Goal: Information Seeking & Learning: Learn about a topic

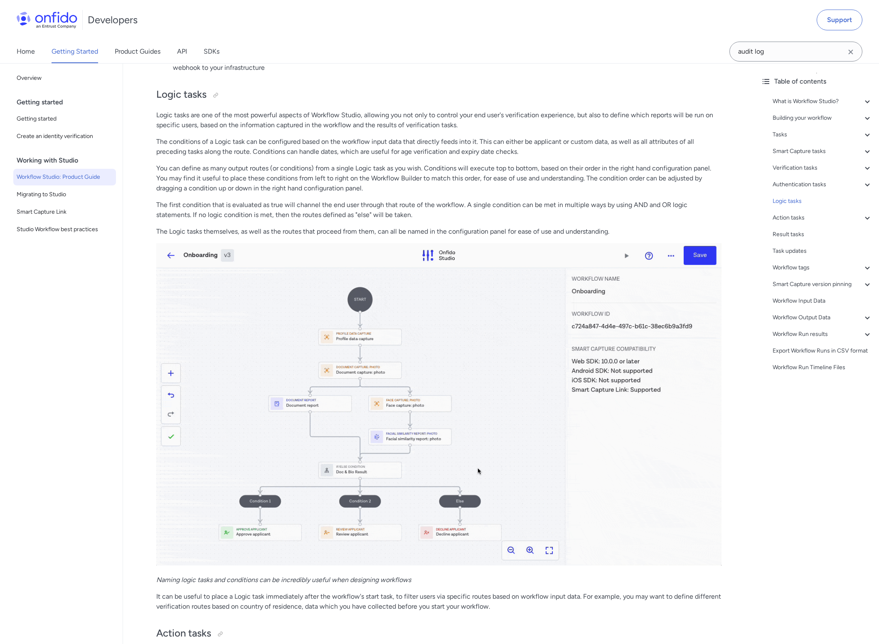
scroll to position [9167, 0]
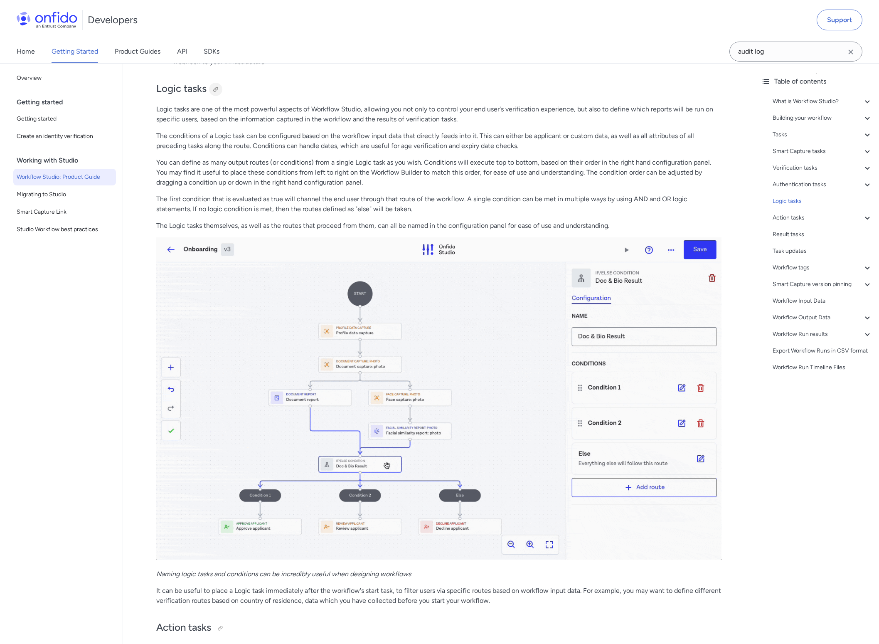
click at [215, 93] on div at bounding box center [215, 89] width 7 height 7
click at [868, 171] on icon at bounding box center [867, 168] width 10 height 10
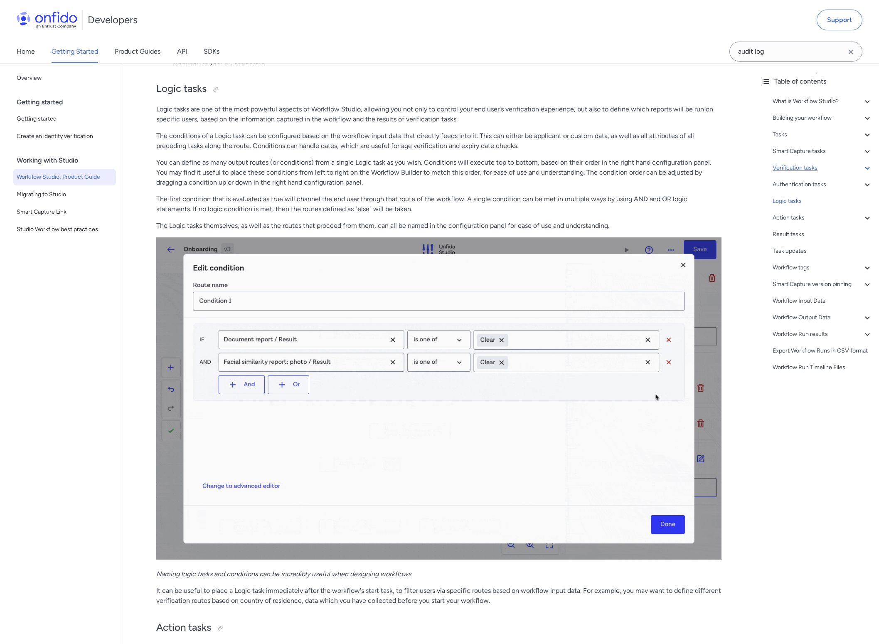
scroll to position [5923, 0]
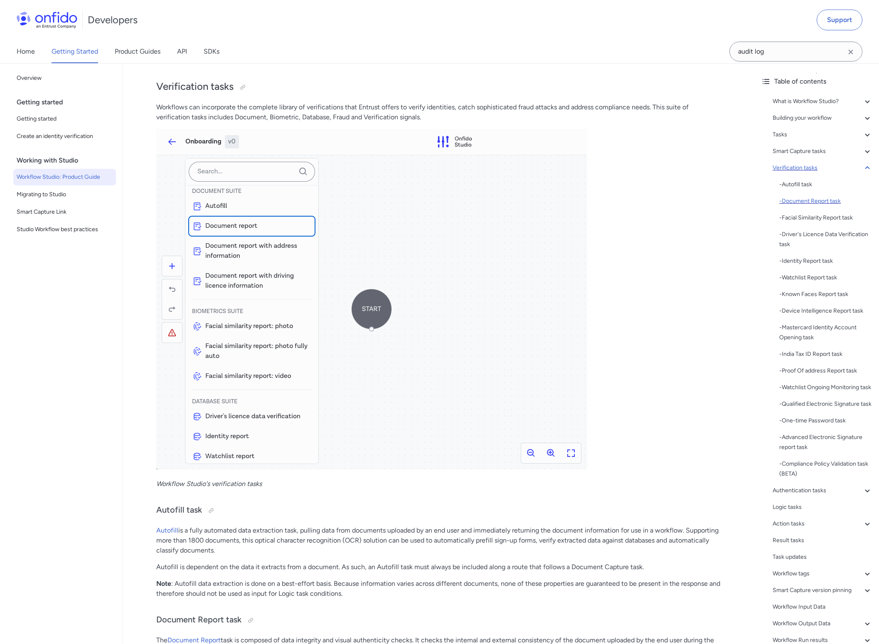
click at [810, 204] on div "- Document Report task" at bounding box center [825, 201] width 93 height 10
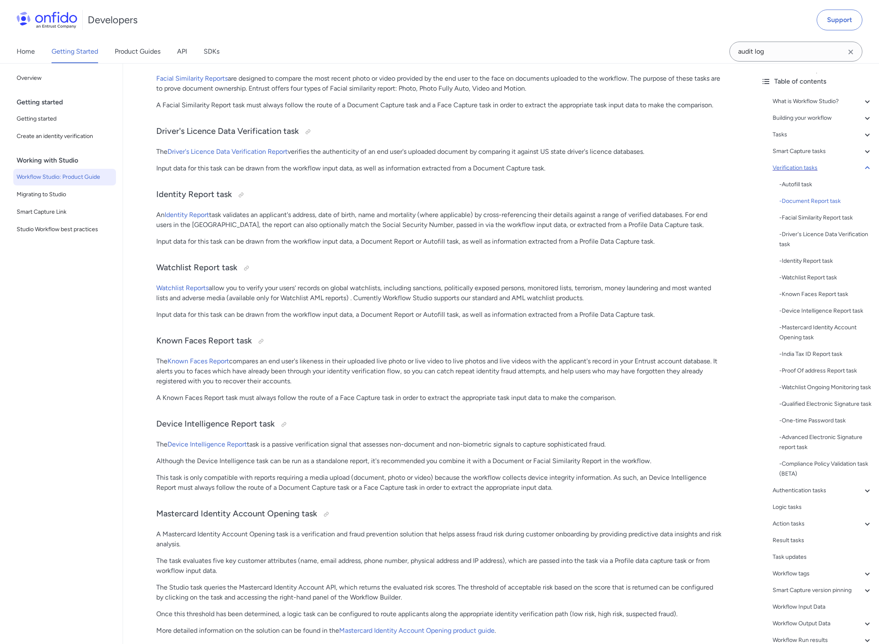
scroll to position [7190, 0]
click at [802, 202] on div "- Document Report task" at bounding box center [825, 201] width 93 height 10
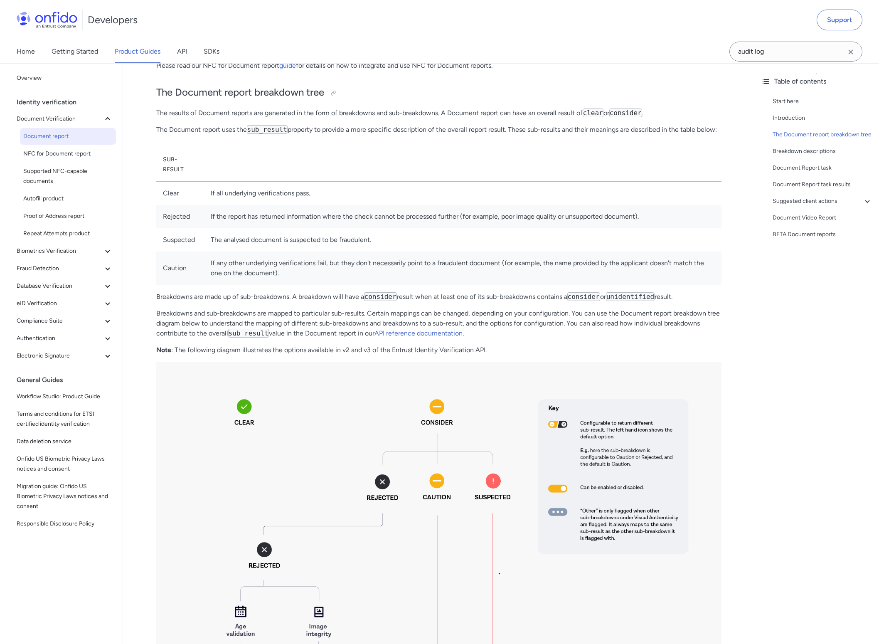
scroll to position [278, 0]
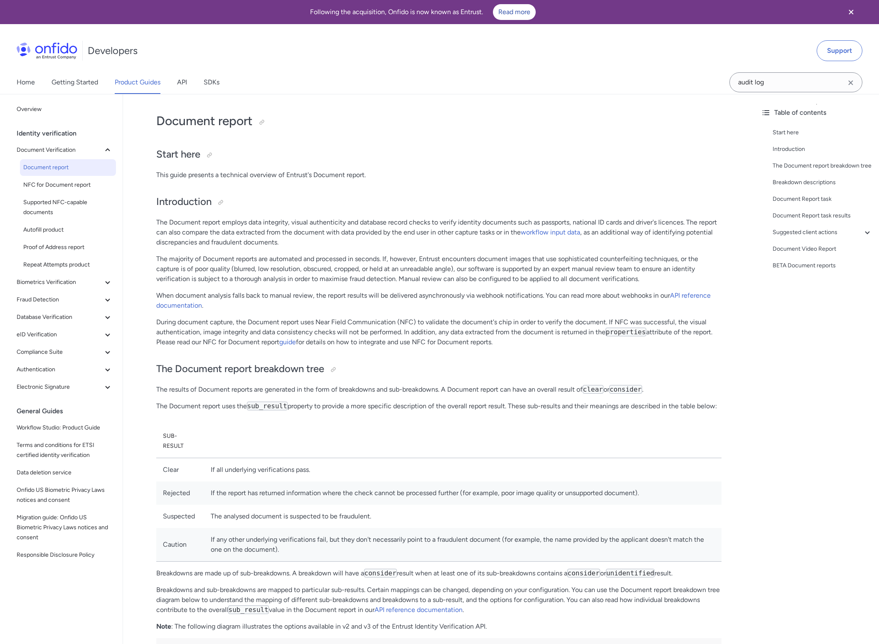
click at [100, 86] on div "Home Getting Started Product Guides API SDKs" at bounding box center [126, 82] width 253 height 23
click at [95, 86] on link "Getting Started" at bounding box center [75, 82] width 47 height 23
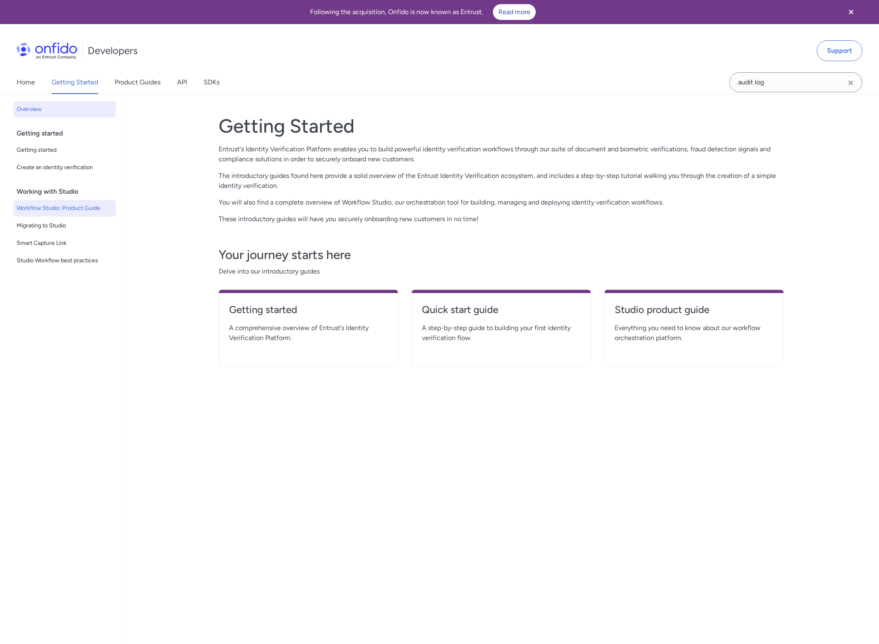
click at [76, 208] on span "Workflow Studio: Product Guide" at bounding box center [65, 208] width 96 height 10
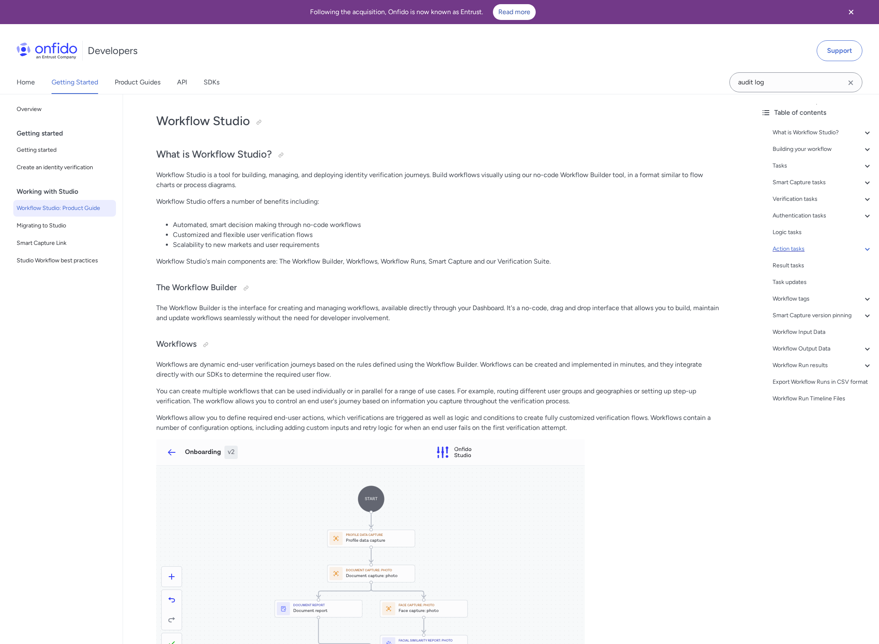
click at [836, 249] on div "Action tasks" at bounding box center [822, 249] width 100 height 10
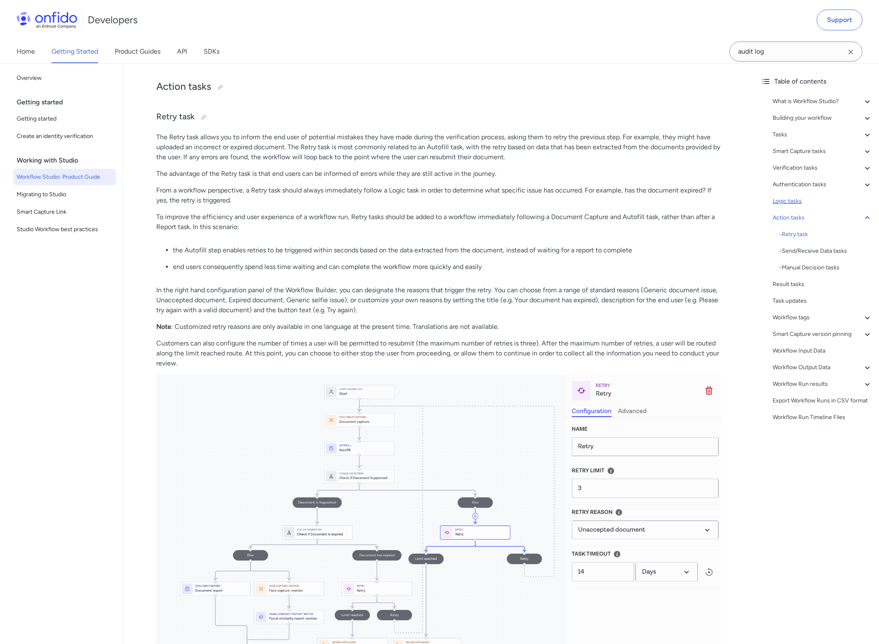
click at [786, 202] on div "Logic tasks" at bounding box center [822, 201] width 100 height 10
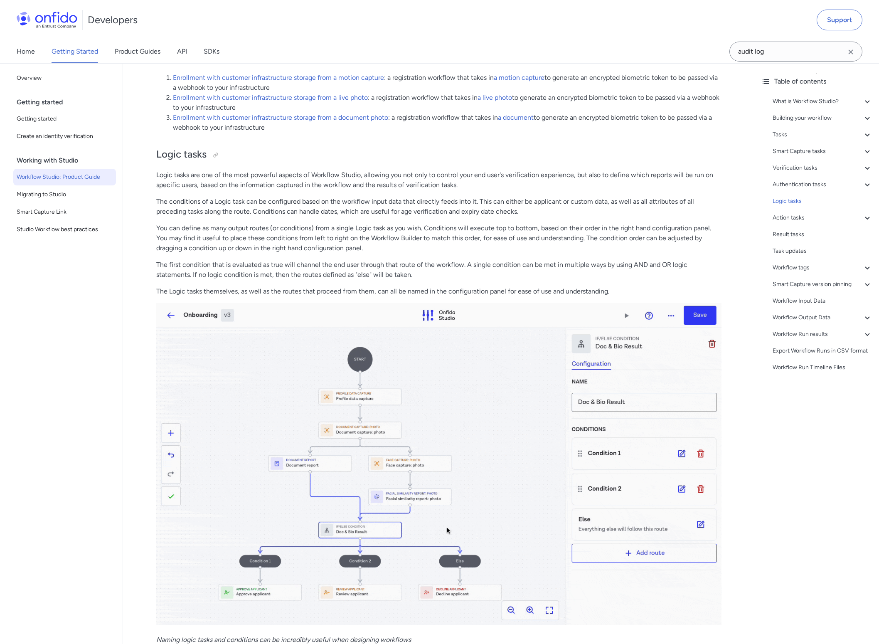
scroll to position [9096, 0]
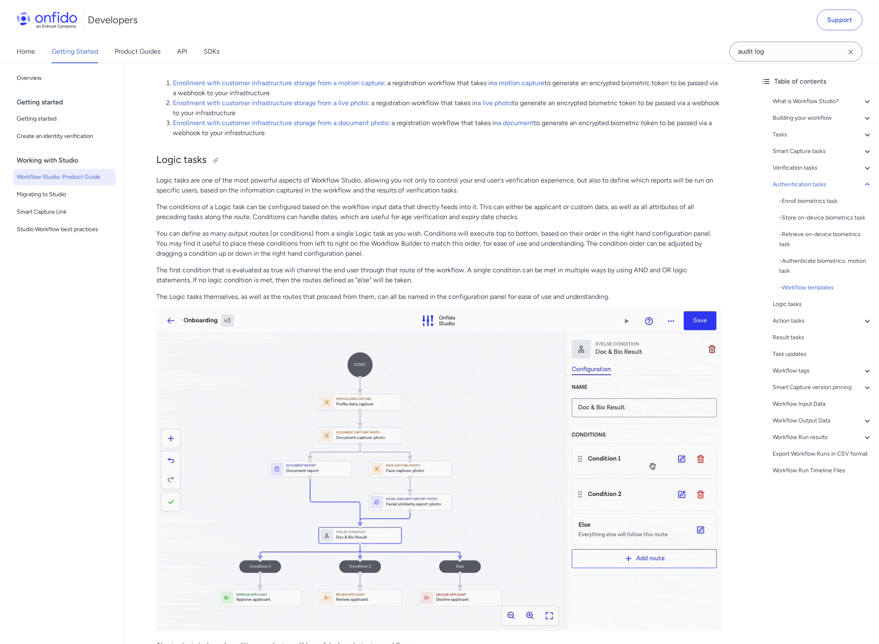
click at [615, 167] on h2 "Logic tasks" at bounding box center [438, 160] width 565 height 14
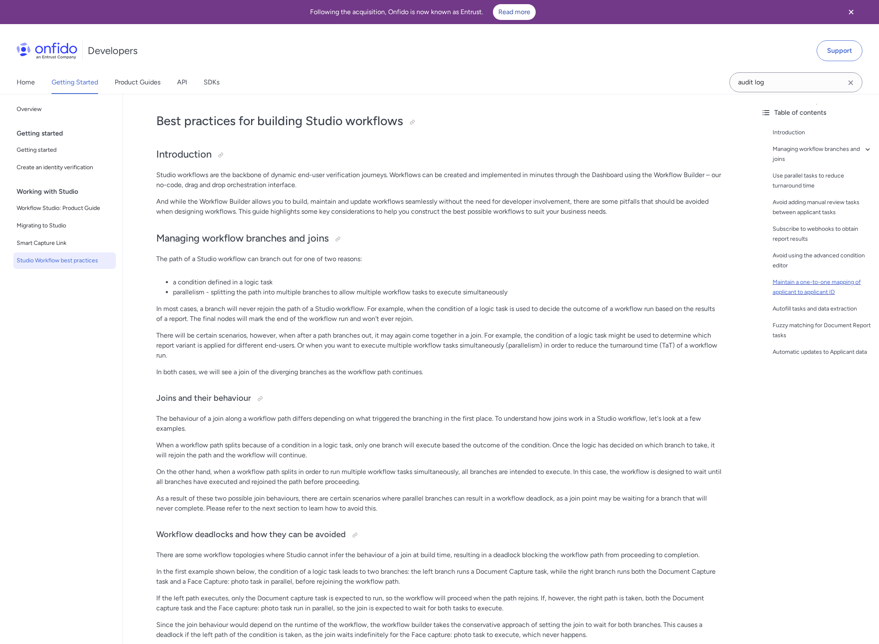
click at [802, 284] on div "Maintain a one-to-one mapping of applicant to applicant ID" at bounding box center [822, 287] width 100 height 20
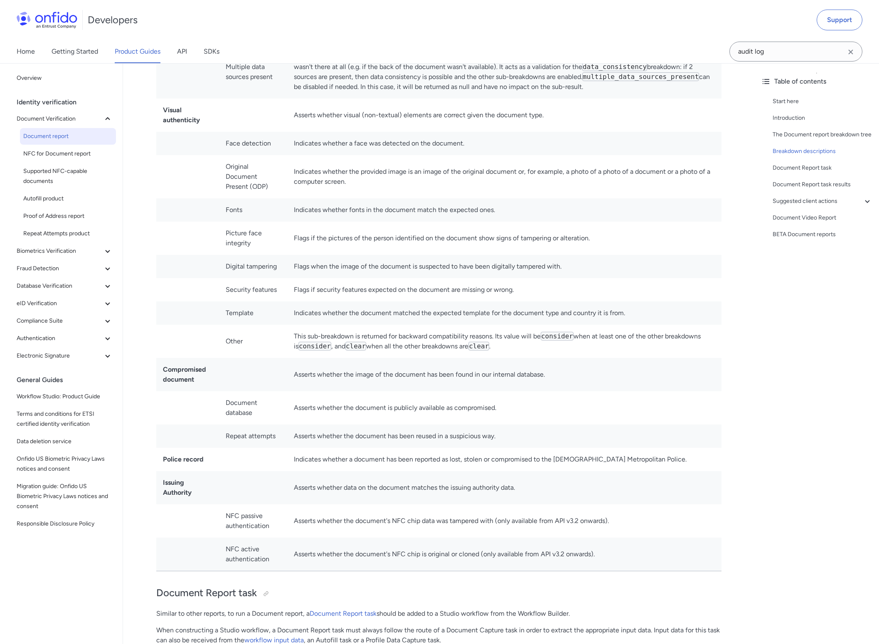
scroll to position [3282, 0]
drag, startPoint x: 199, startPoint y: 457, endPoint x: 163, endPoint y: 458, distance: 36.6
click at [162, 458] on td "Police record" at bounding box center [187, 457] width 63 height 23
copy strong "Police record"
drag, startPoint x: 636, startPoint y: 458, endPoint x: 158, endPoint y: 456, distance: 478.3
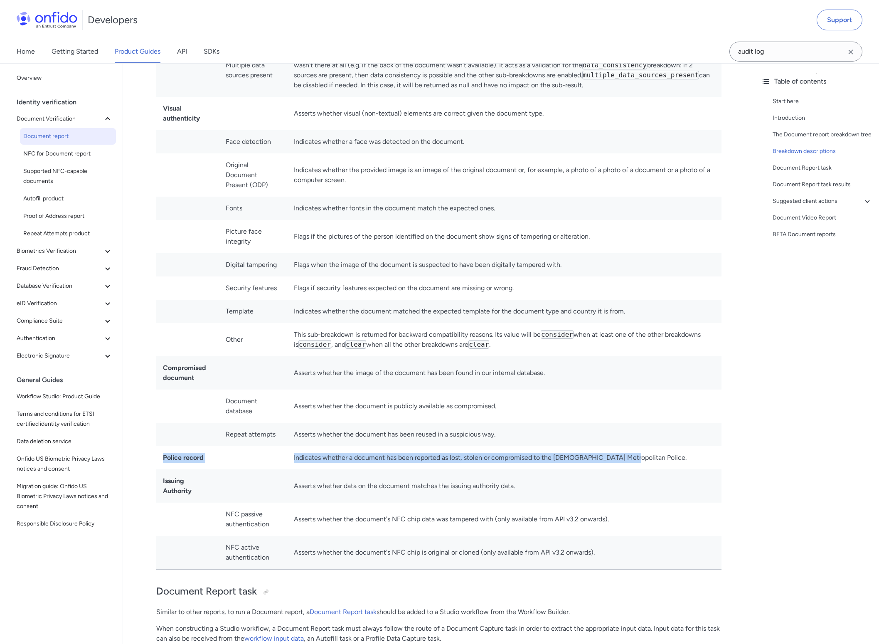
click at [158, 455] on tr "Police record Indicates whether a document has been reported as lost, stolen or…" at bounding box center [438, 457] width 565 height 23
copy tr "Police record Indicates whether a document has been reported as lost, stolen or…"
click at [228, 467] on td at bounding box center [253, 457] width 68 height 23
drag, startPoint x: 199, startPoint y: 459, endPoint x: 168, endPoint y: 458, distance: 30.8
click at [164, 460] on td "Police record" at bounding box center [187, 457] width 63 height 23
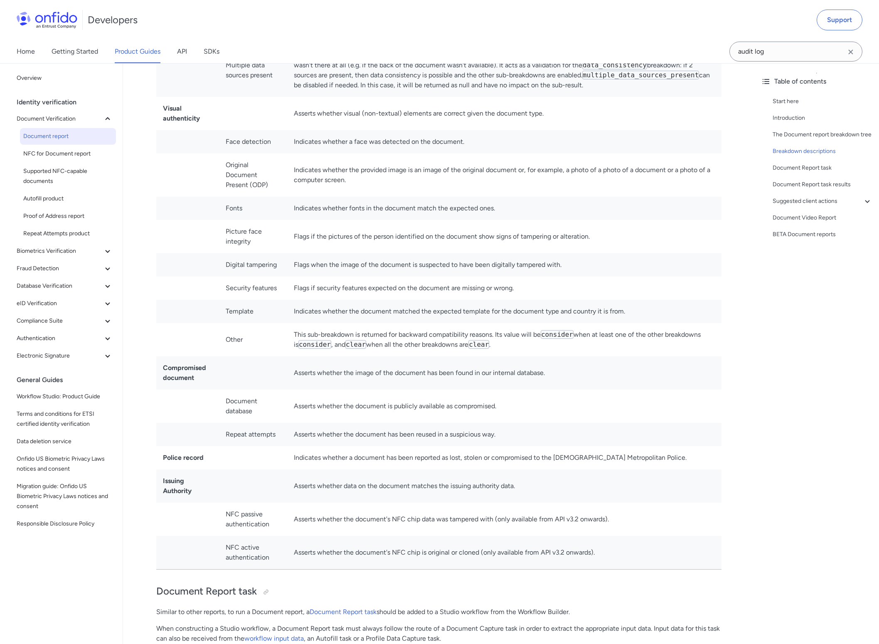
click at [200, 155] on td at bounding box center [187, 174] width 63 height 43
drag, startPoint x: 202, startPoint y: 120, endPoint x: 350, endPoint y: 107, distance: 148.9
click at [171, 117] on td "Visual authenticity" at bounding box center [187, 113] width 63 height 33
drag, startPoint x: 549, startPoint y: 114, endPoint x: 165, endPoint y: 108, distance: 384.4
click at [165, 108] on tr "Visual authenticity Asserts whether visual (non-textual) elements are correct g…" at bounding box center [438, 113] width 565 height 33
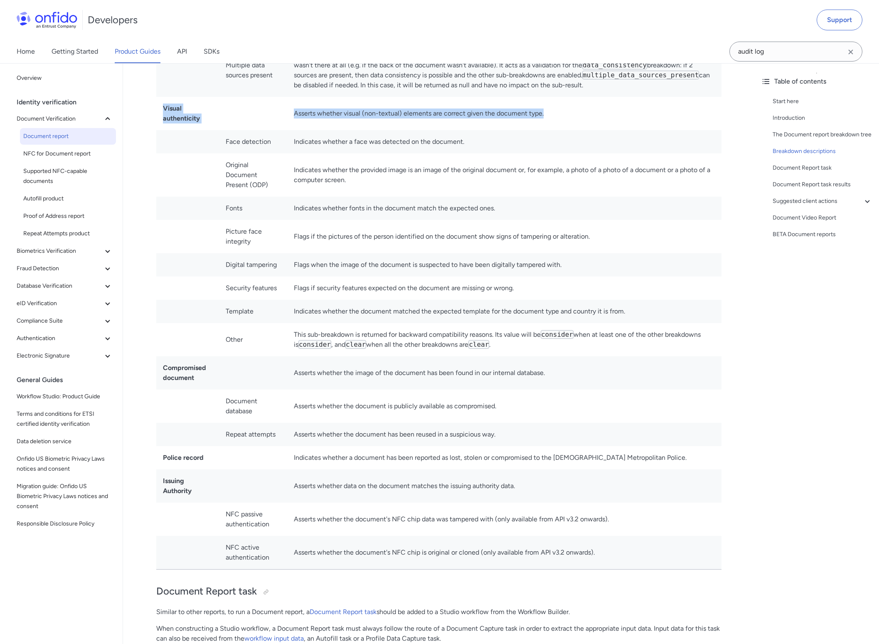
copy tr "Visual authenticity Asserts whether visual (non-textual) elements are correct g…"
click at [214, 137] on td at bounding box center [187, 141] width 63 height 23
drag, startPoint x: 204, startPoint y: 118, endPoint x: 160, endPoint y: 108, distance: 46.1
click at [160, 108] on td "Visual authenticity" at bounding box center [187, 113] width 63 height 33
copy strong "Visual authenticity"
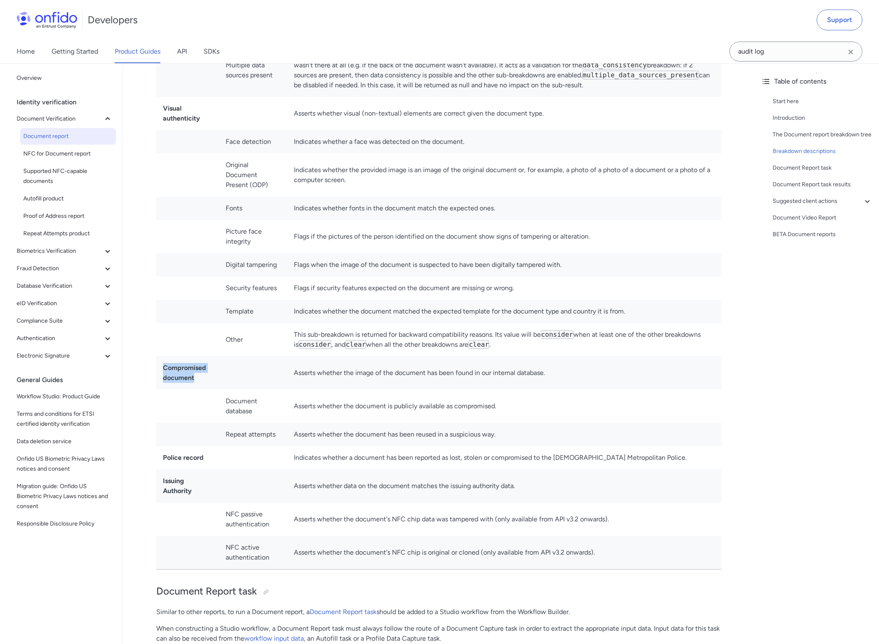
drag, startPoint x: 192, startPoint y: 379, endPoint x: 162, endPoint y: 371, distance: 31.1
click at [162, 372] on td "Compromised document" at bounding box center [187, 372] width 63 height 33
copy strong "Compromised document"
drag, startPoint x: 576, startPoint y: 391, endPoint x: 568, endPoint y: 382, distance: 11.8
click at [576, 390] on td "Asserts whether the document is publicly available as compromised." at bounding box center [504, 405] width 434 height 33
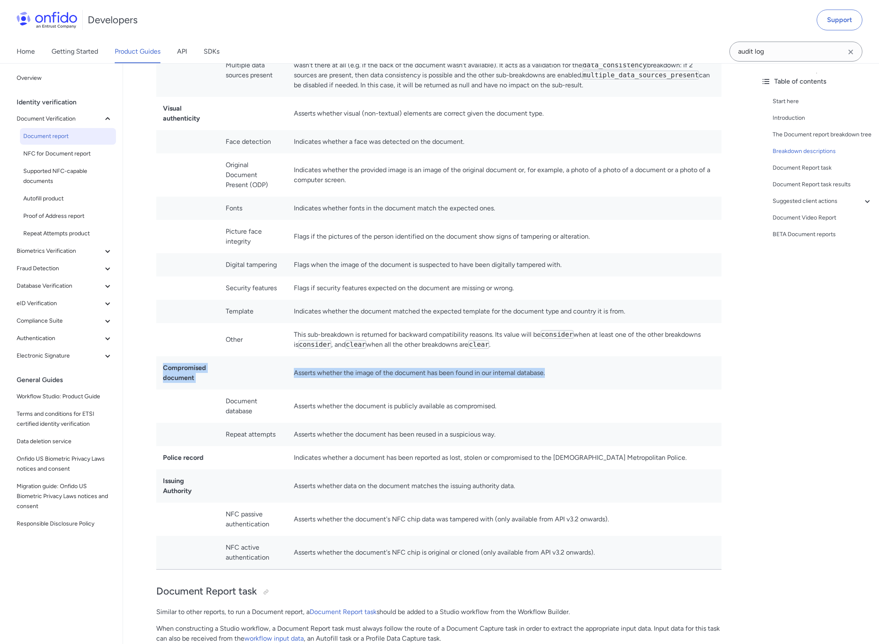
drag, startPoint x: 560, startPoint y: 372, endPoint x: 165, endPoint y: 369, distance: 395.6
click at [165, 369] on tr "Compromised document Asserts whether the image of the document has been found i…" at bounding box center [438, 372] width 565 height 33
copy tr "Compromised document Asserts whether the image of the document has been found i…"
click at [289, 392] on td "Asserts whether the document is publicly available as compromised." at bounding box center [504, 405] width 434 height 33
drag, startPoint x: 202, startPoint y: 381, endPoint x: 163, endPoint y: 371, distance: 40.2
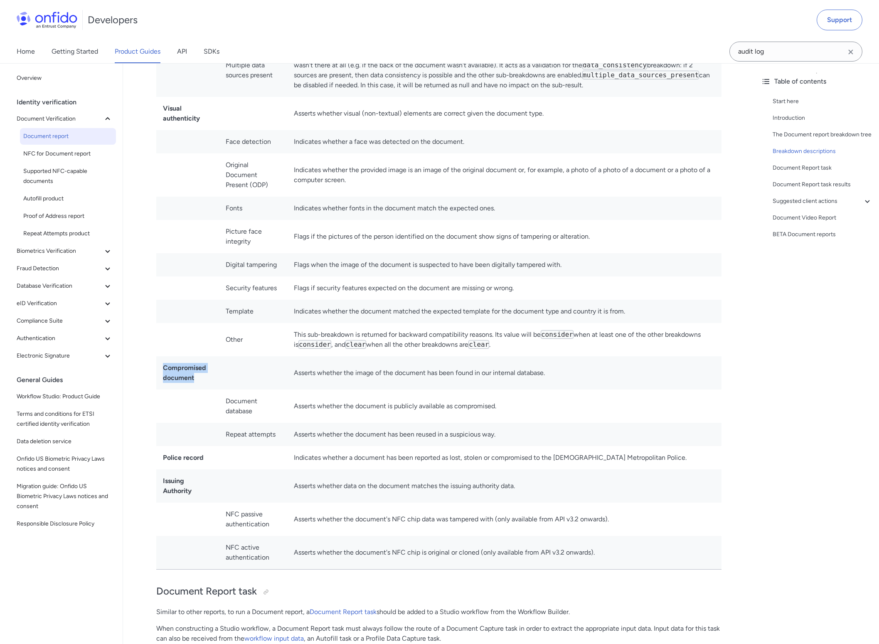
click at [163, 371] on td "Compromised document" at bounding box center [187, 372] width 63 height 33
copy strong "Compromised document"
click at [224, 381] on td at bounding box center [253, 372] width 68 height 33
drag, startPoint x: 203, startPoint y: 123, endPoint x: 161, endPoint y: 108, distance: 44.6
click at [161, 108] on td "Visual authenticity" at bounding box center [187, 113] width 63 height 33
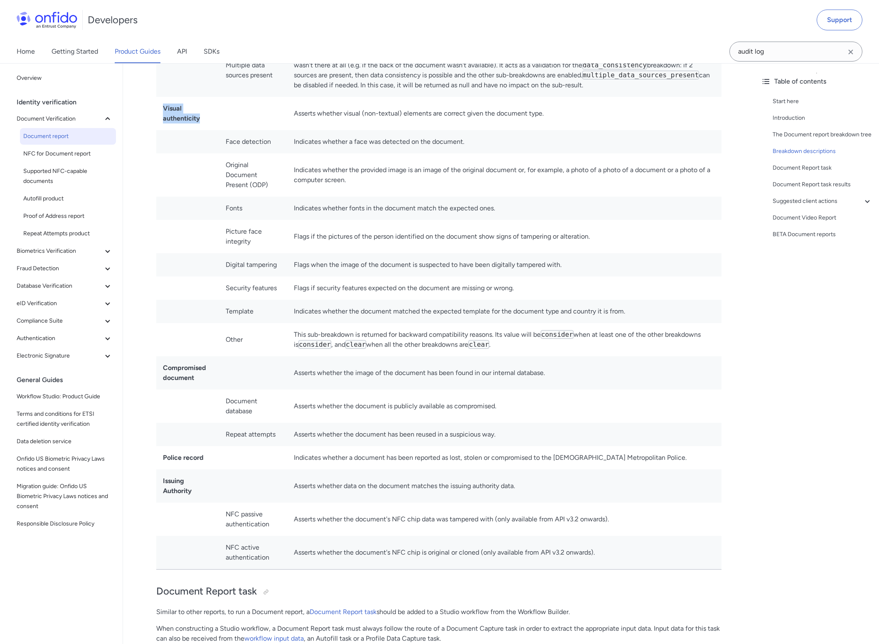
copy strong "Visual authenticity"
click at [254, 146] on td "Face detection" at bounding box center [253, 141] width 68 height 23
drag, startPoint x: 201, startPoint y: 118, endPoint x: 164, endPoint y: 110, distance: 37.3
click at [164, 110] on td "Visual authenticity" at bounding box center [187, 113] width 63 height 33
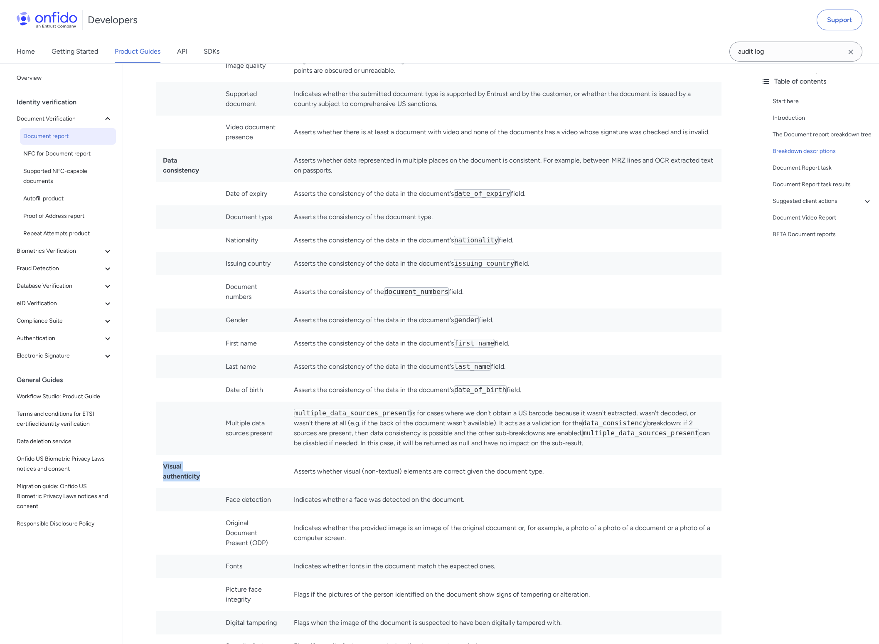
scroll to position [2925, 0]
drag, startPoint x: 256, startPoint y: 297, endPoint x: 224, endPoint y: 288, distance: 32.6
click at [224, 288] on td "Document numbers" at bounding box center [253, 291] width 68 height 33
click at [360, 307] on td "Asserts the consistency of the document_numbers field." at bounding box center [504, 291] width 434 height 33
drag, startPoint x: 342, startPoint y: 303, endPoint x: 227, endPoint y: 288, distance: 115.4
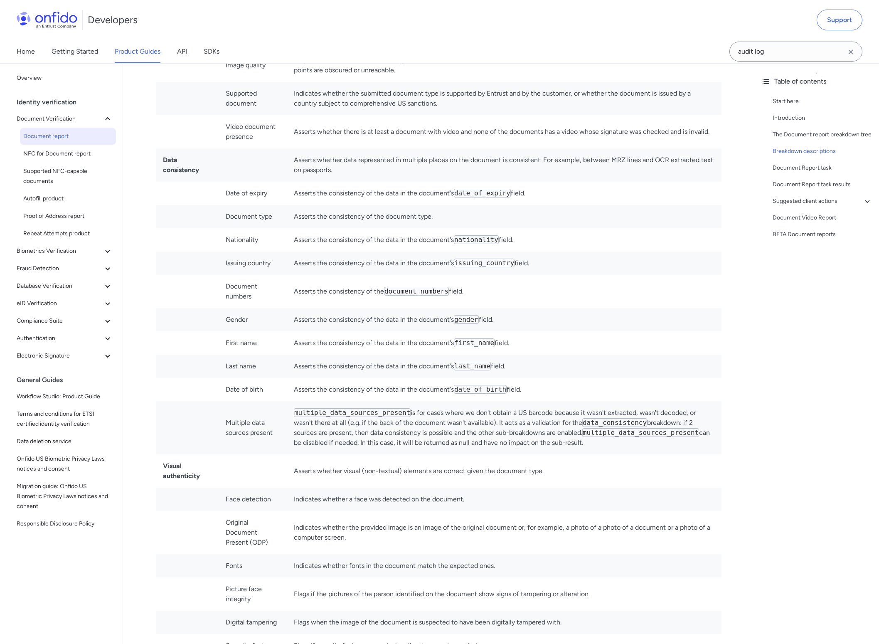
click at [227, 288] on tr "Document numbers Asserts the consistency of the document_numbers field." at bounding box center [438, 291] width 565 height 33
copy tr "Document numbers Asserts the consistency of the document_numbers field."
click at [262, 298] on td "Document numbers" at bounding box center [253, 291] width 68 height 33
drag, startPoint x: 256, startPoint y: 297, endPoint x: 227, endPoint y: 289, distance: 30.3
click at [227, 289] on td "Document numbers" at bounding box center [253, 291] width 68 height 33
